Goal: Transaction & Acquisition: Purchase product/service

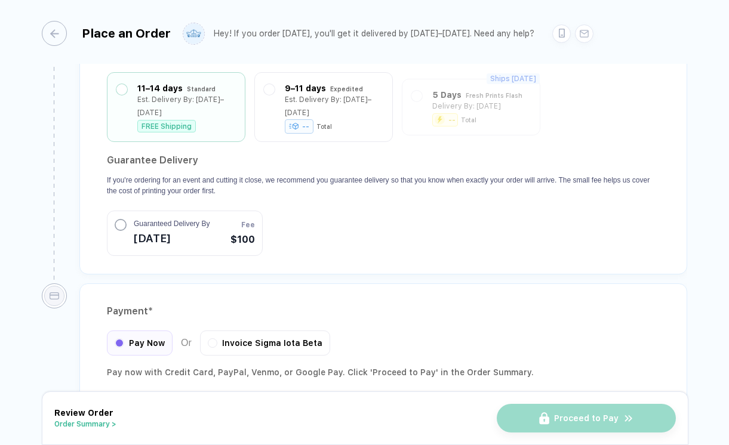
scroll to position [1102, 0]
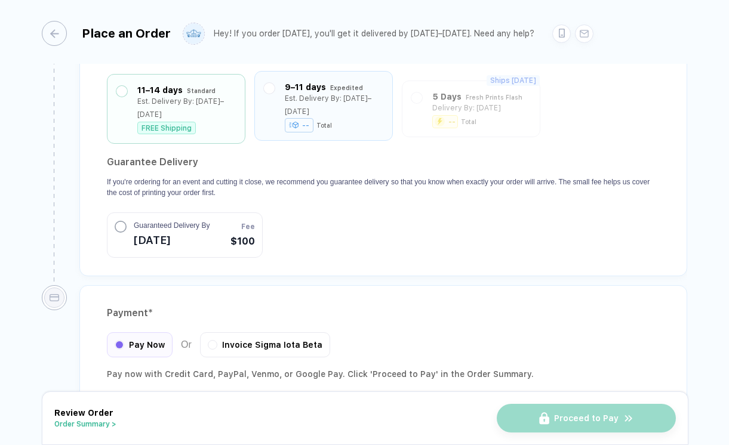
click at [326, 124] on div "9–11 days Expedited Est. Delivery By: [DATE]–[DATE] -- Total" at bounding box center [323, 106] width 138 height 70
click at [285, 84] on div "9–11 days" at bounding box center [305, 87] width 41 height 13
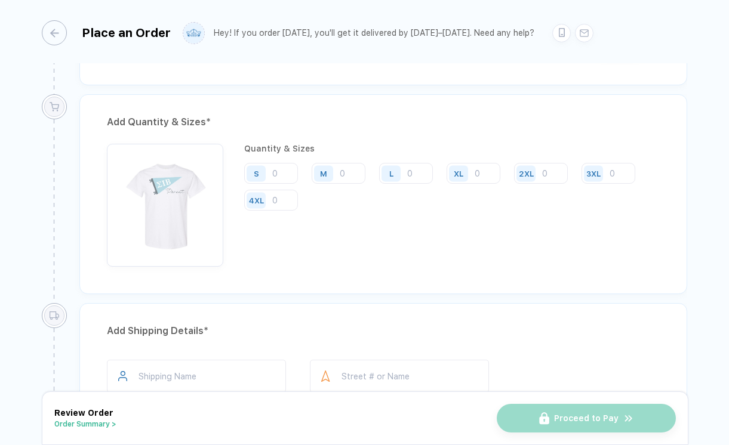
scroll to position [598, 0]
click at [286, 176] on input "number" at bounding box center [271, 175] width 54 height 21
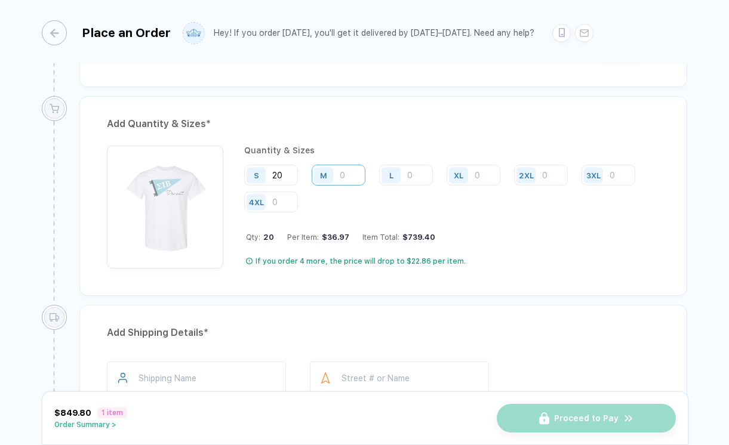
type input "20"
click at [349, 175] on input "number" at bounding box center [339, 175] width 54 height 21
type input "1"
click at [409, 176] on input "number" at bounding box center [406, 175] width 54 height 21
type input "1"
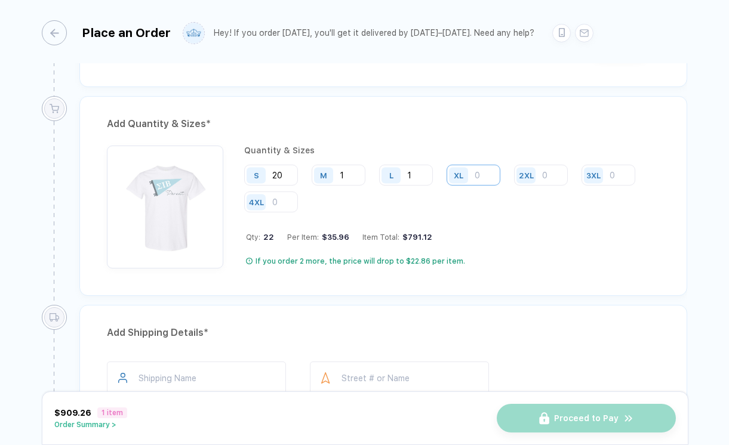
click at [479, 174] on input "number" at bounding box center [473, 175] width 54 height 21
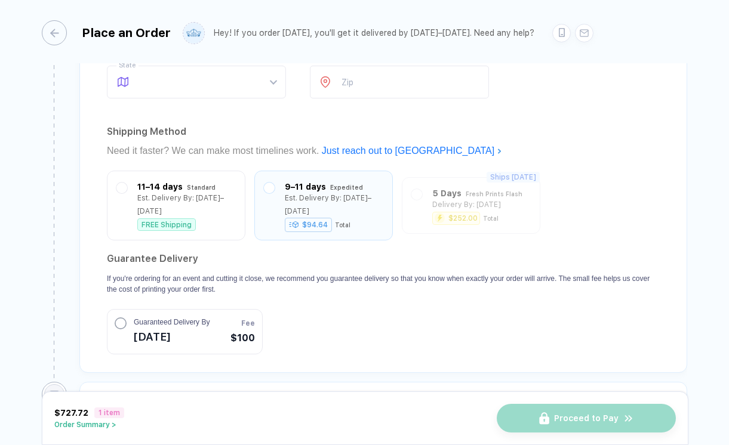
scroll to position [1011, 0]
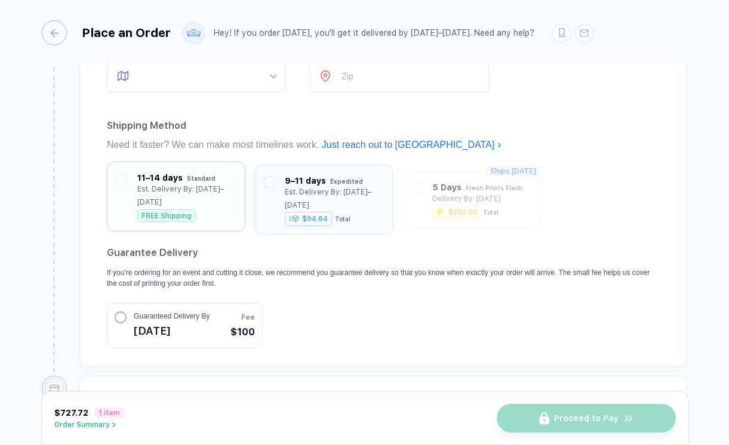
type input "6"
click at [221, 189] on div "Est. Delivery By: [DATE]–[DATE]" at bounding box center [186, 196] width 98 height 26
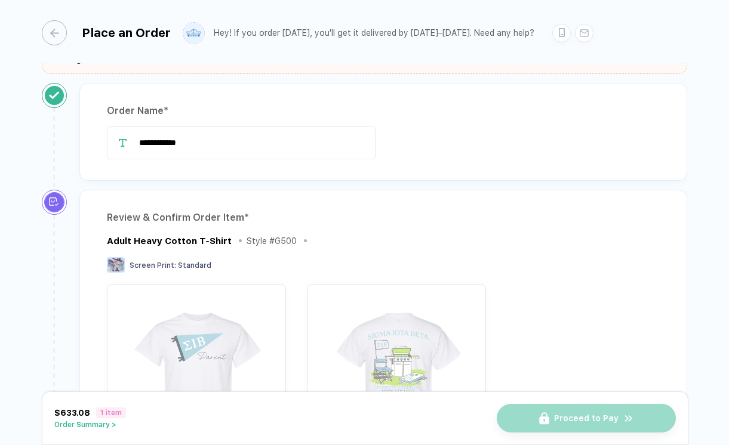
scroll to position [13, 0]
